Goal: Navigation & Orientation: Find specific page/section

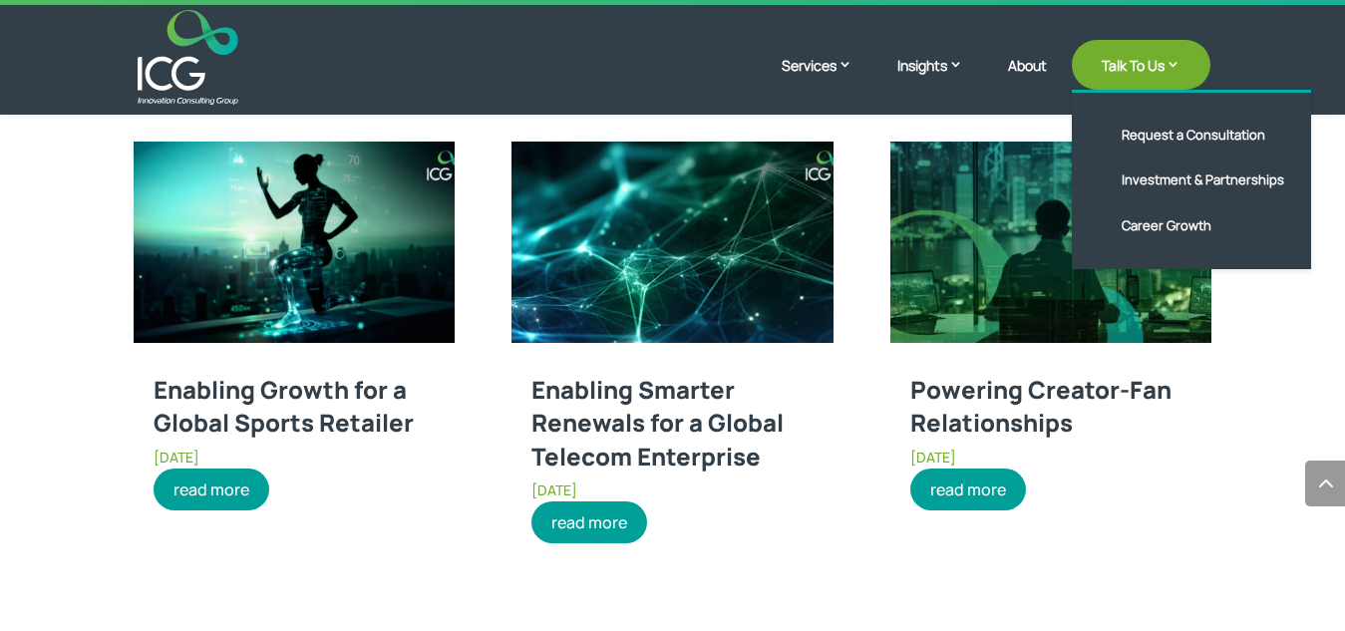
scroll to position [1944, 0]
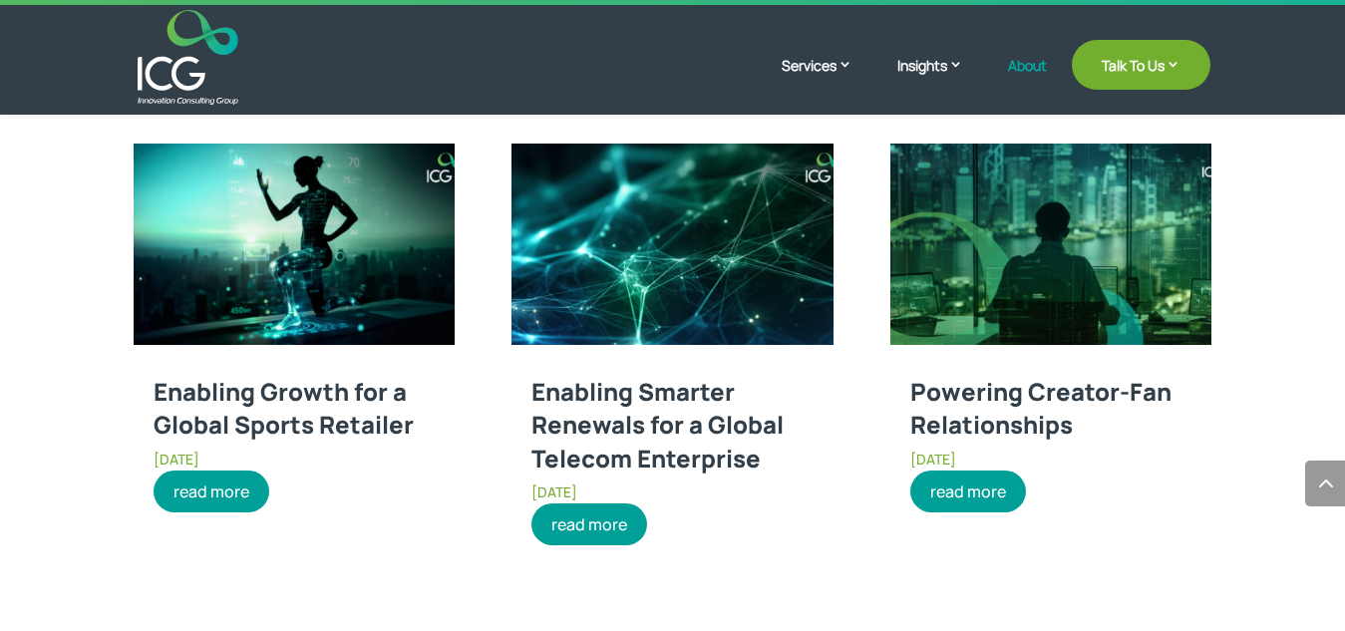
click at [1015, 67] on link "About" at bounding box center [1027, 81] width 39 height 47
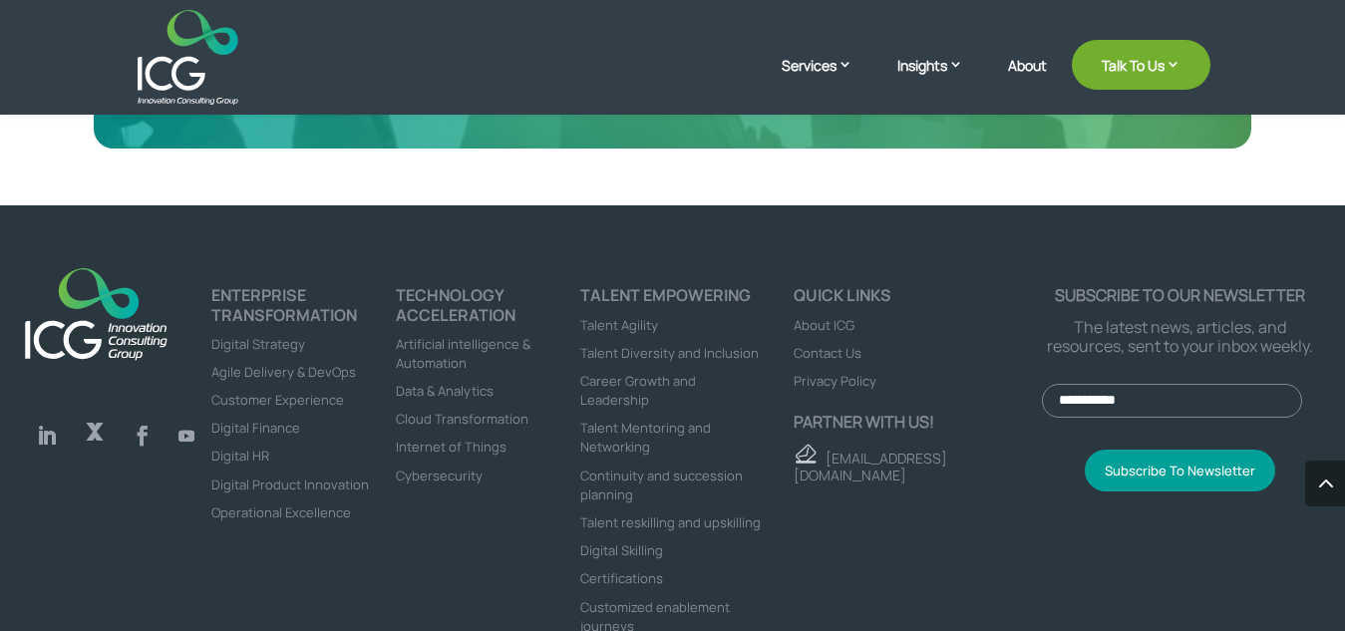
scroll to position [5498, 0]
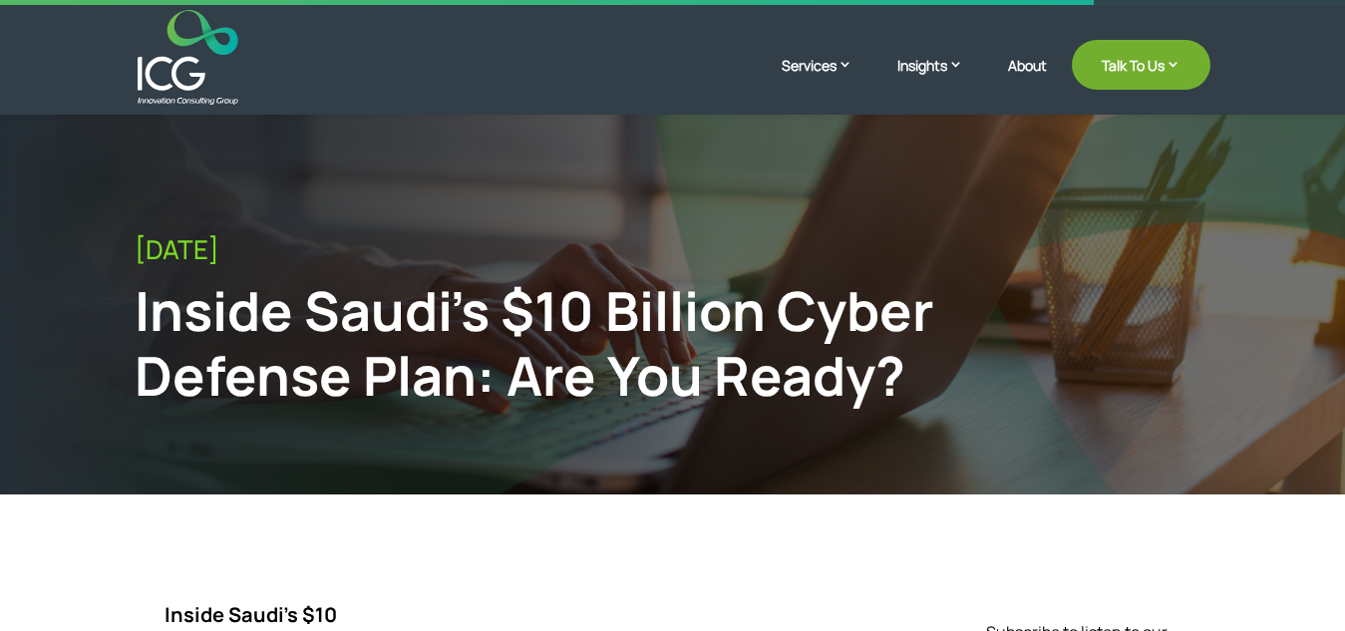
scroll to position [419, 0]
